Goal: Task Accomplishment & Management: Manage account settings

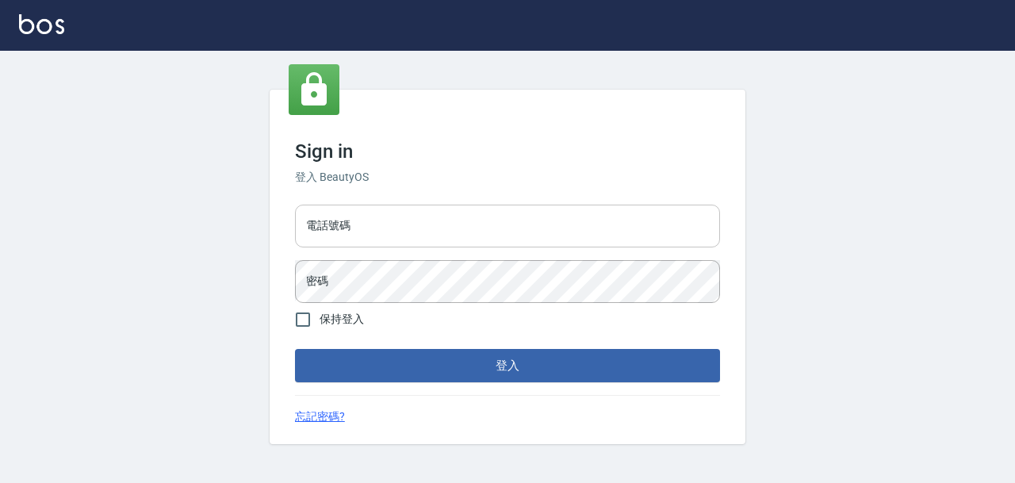
type input "devdev"
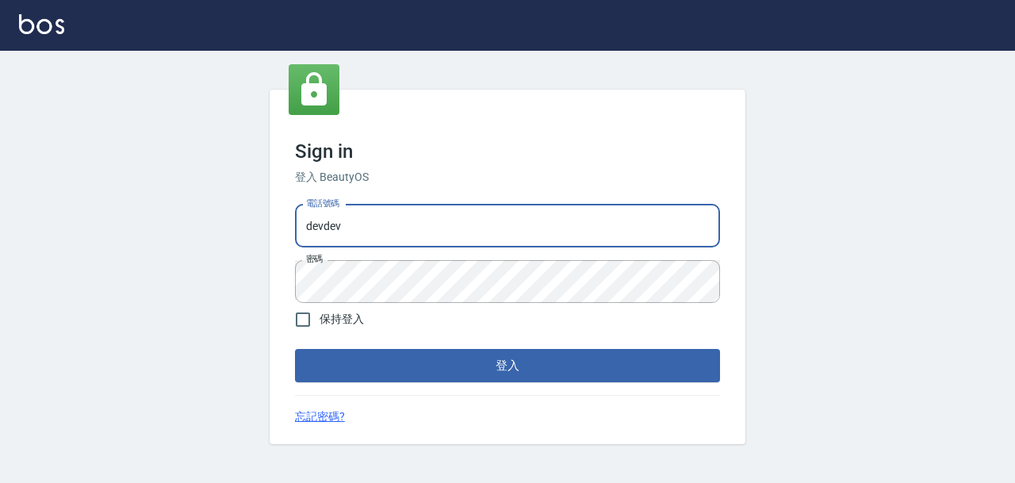
click at [452, 231] on input "devdev" at bounding box center [507, 226] width 425 height 43
click at [575, 373] on button "登入" at bounding box center [507, 365] width 425 height 33
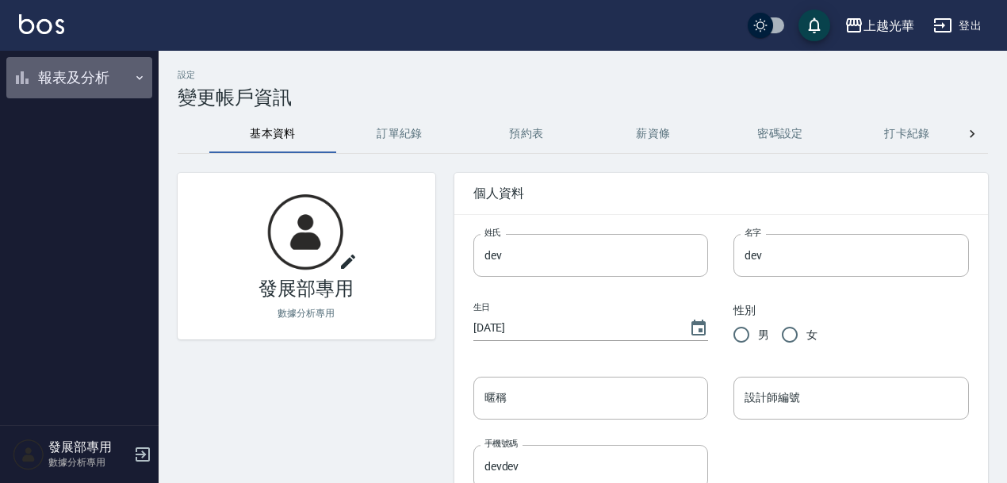
click at [140, 77] on icon "button" at bounding box center [139, 77] width 13 height 13
